Goal: Check status: Check status

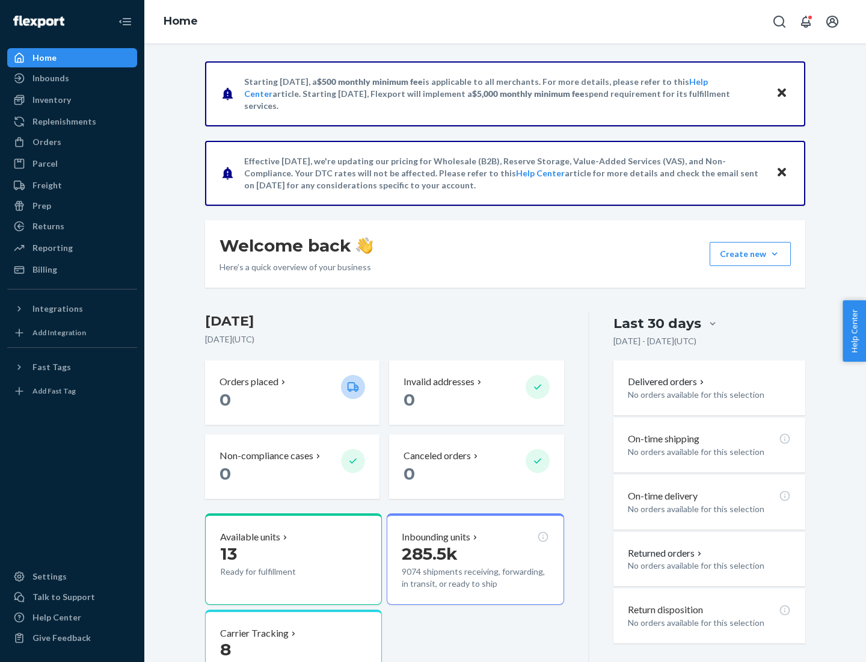
click at [775, 254] on button "Create new Create new inbound Create new order Create new product" at bounding box center [750, 254] width 81 height 24
click at [50, 78] on div "Inbounds" at bounding box center [50, 78] width 37 height 12
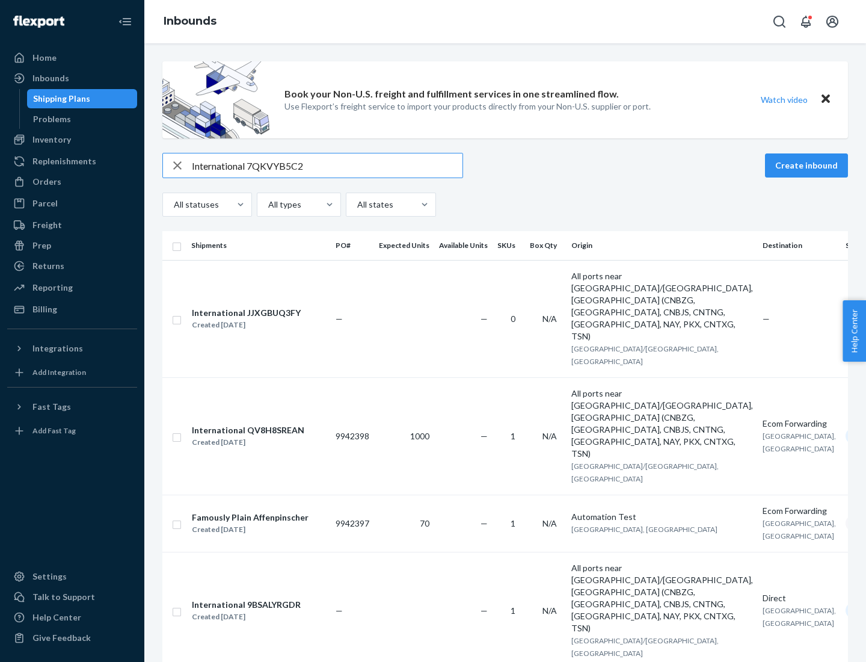
type input "International 7QKVYB5C29"
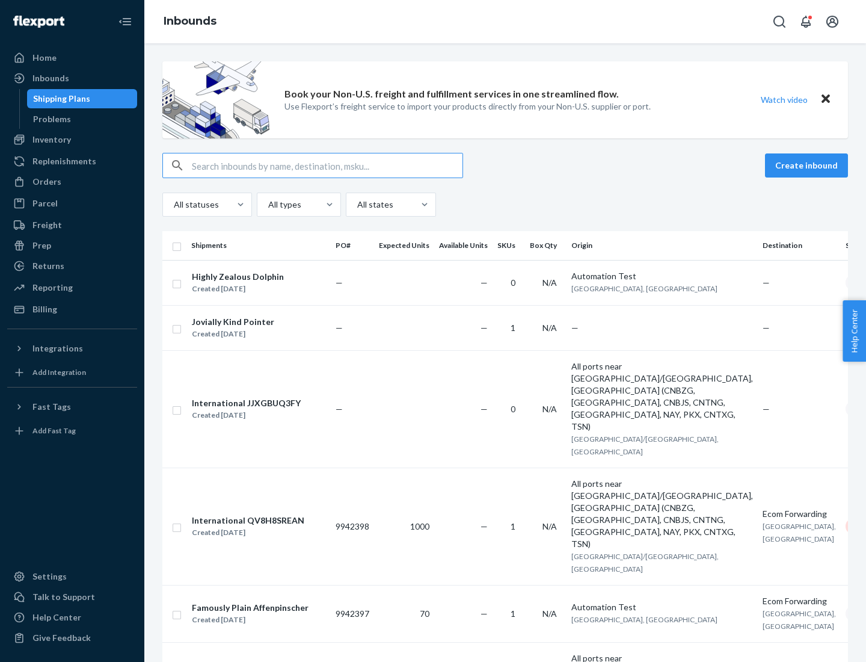
click at [266, 283] on div "Created [DATE]" at bounding box center [238, 289] width 92 height 12
